Goal: Information Seeking & Learning: Understand process/instructions

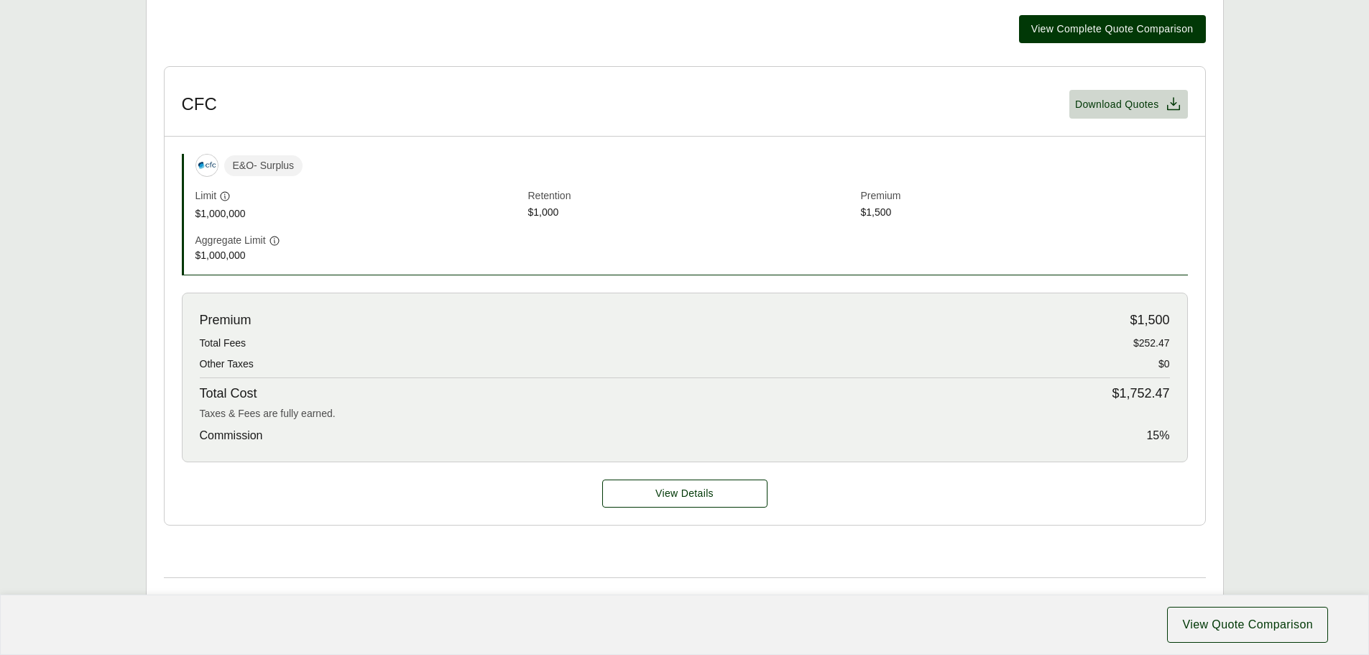
scroll to position [351, 0]
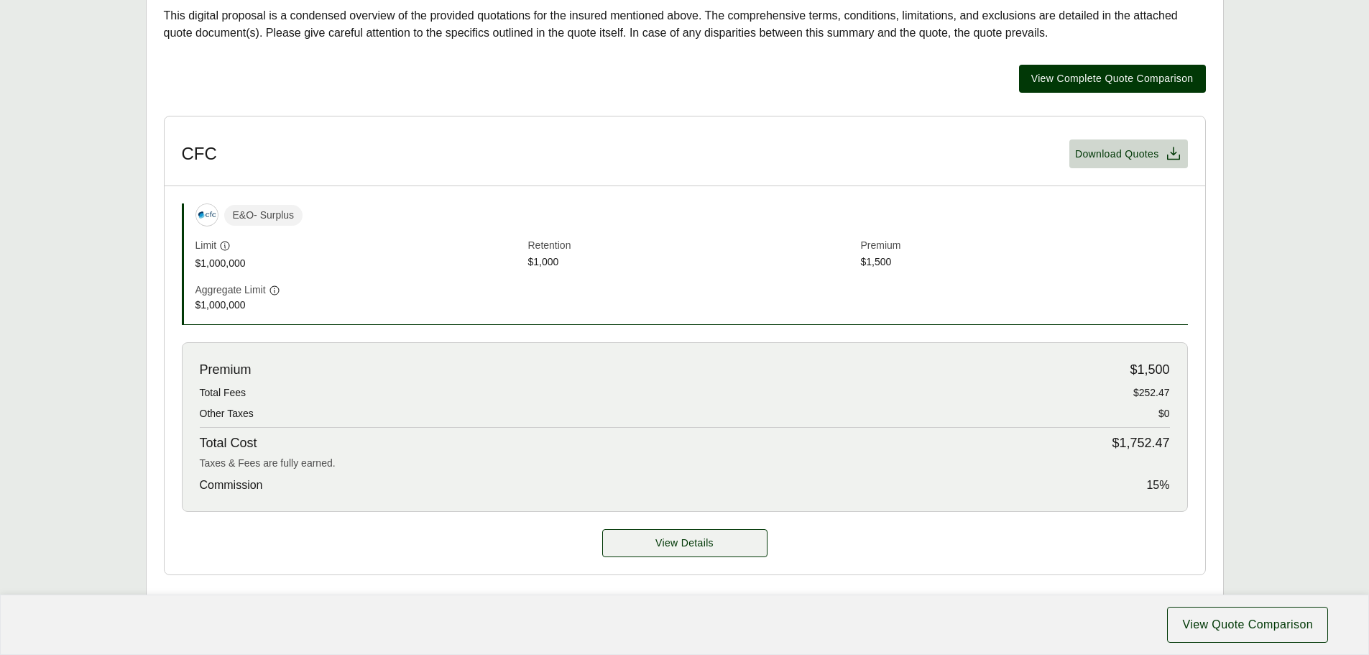
click at [665, 542] on span "View Details" at bounding box center [684, 542] width 58 height 15
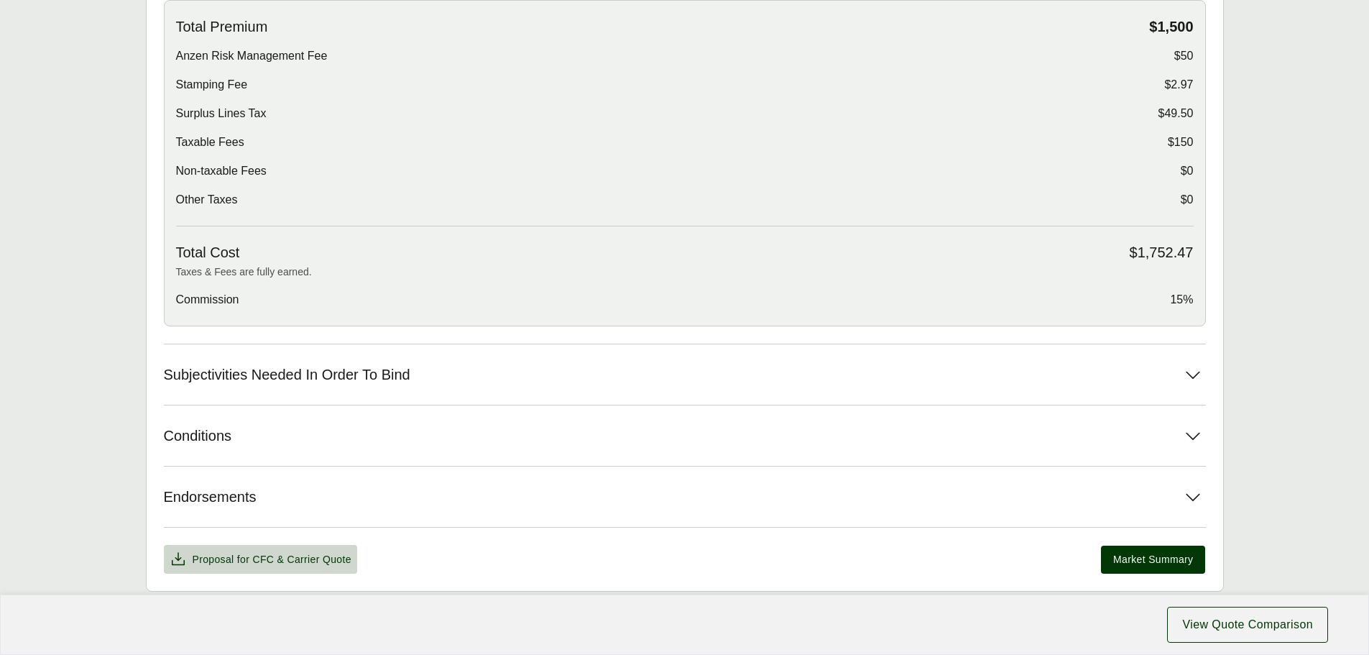
scroll to position [503, 0]
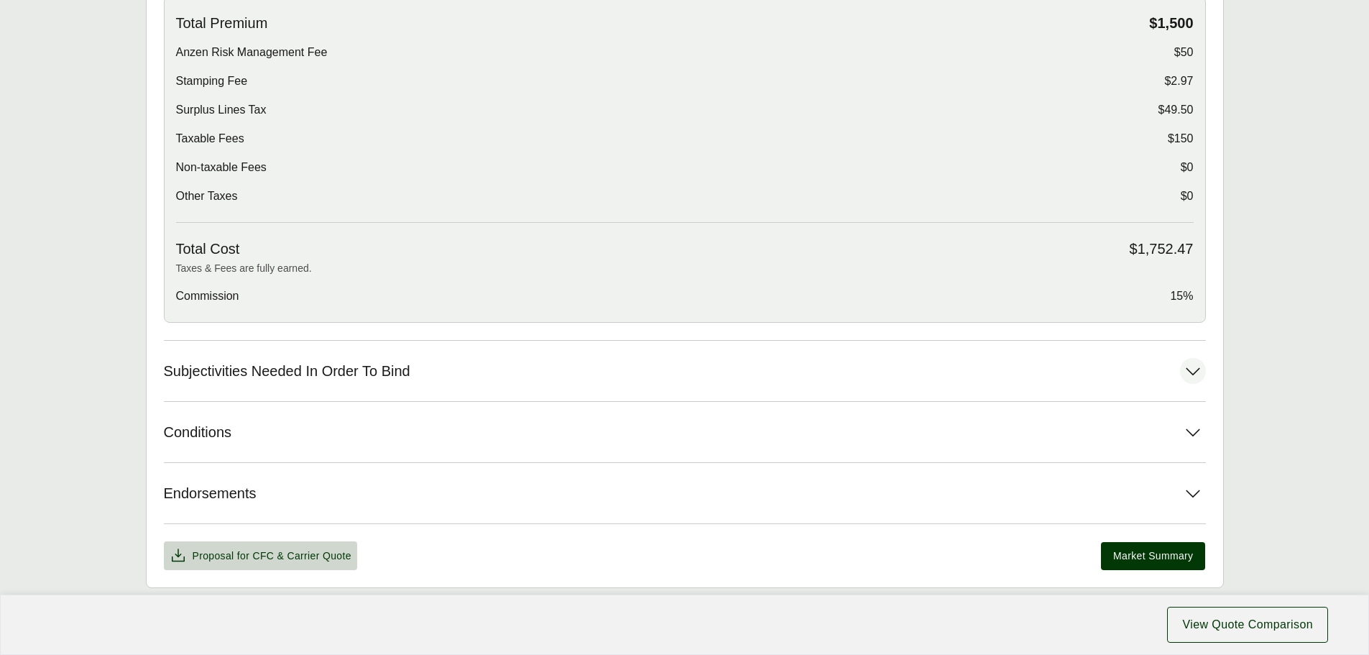
click at [790, 379] on button "Subjectivities Needed In Order To Bind" at bounding box center [685, 371] width 1042 height 60
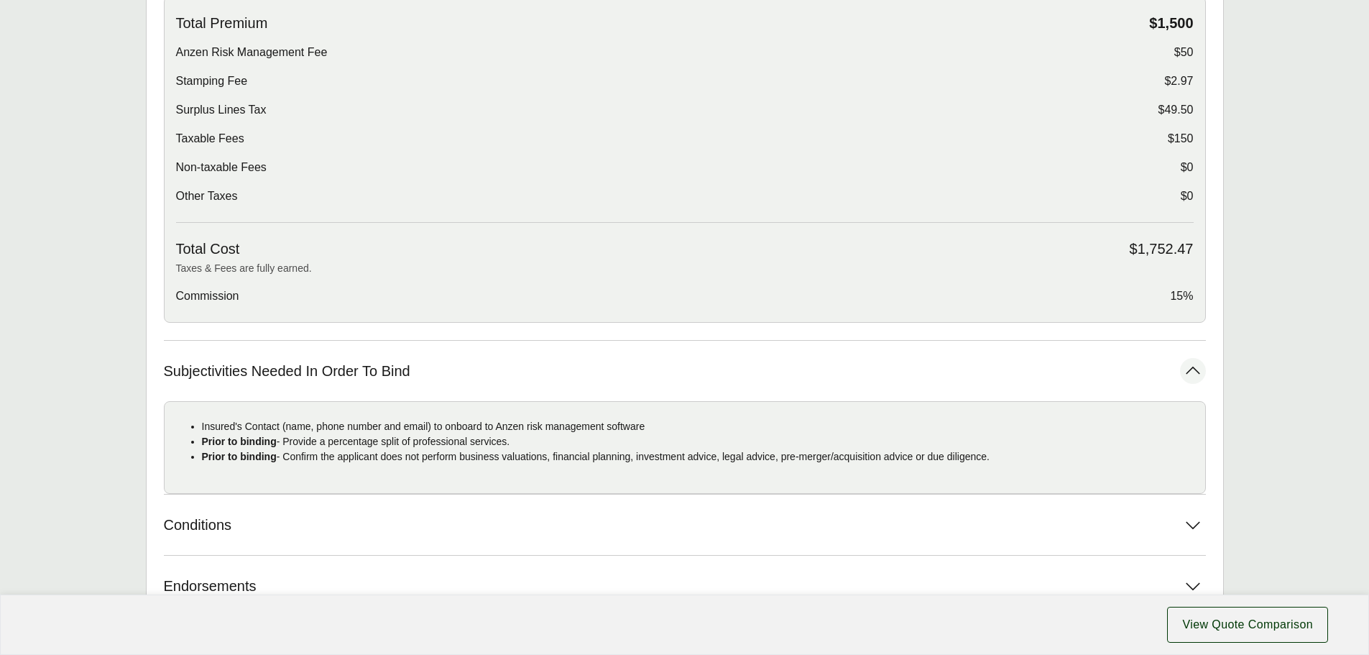
click at [790, 379] on button "Subjectivities Needed In Order To Bind" at bounding box center [685, 371] width 1042 height 60
